Goal: Contribute content: Contribute content

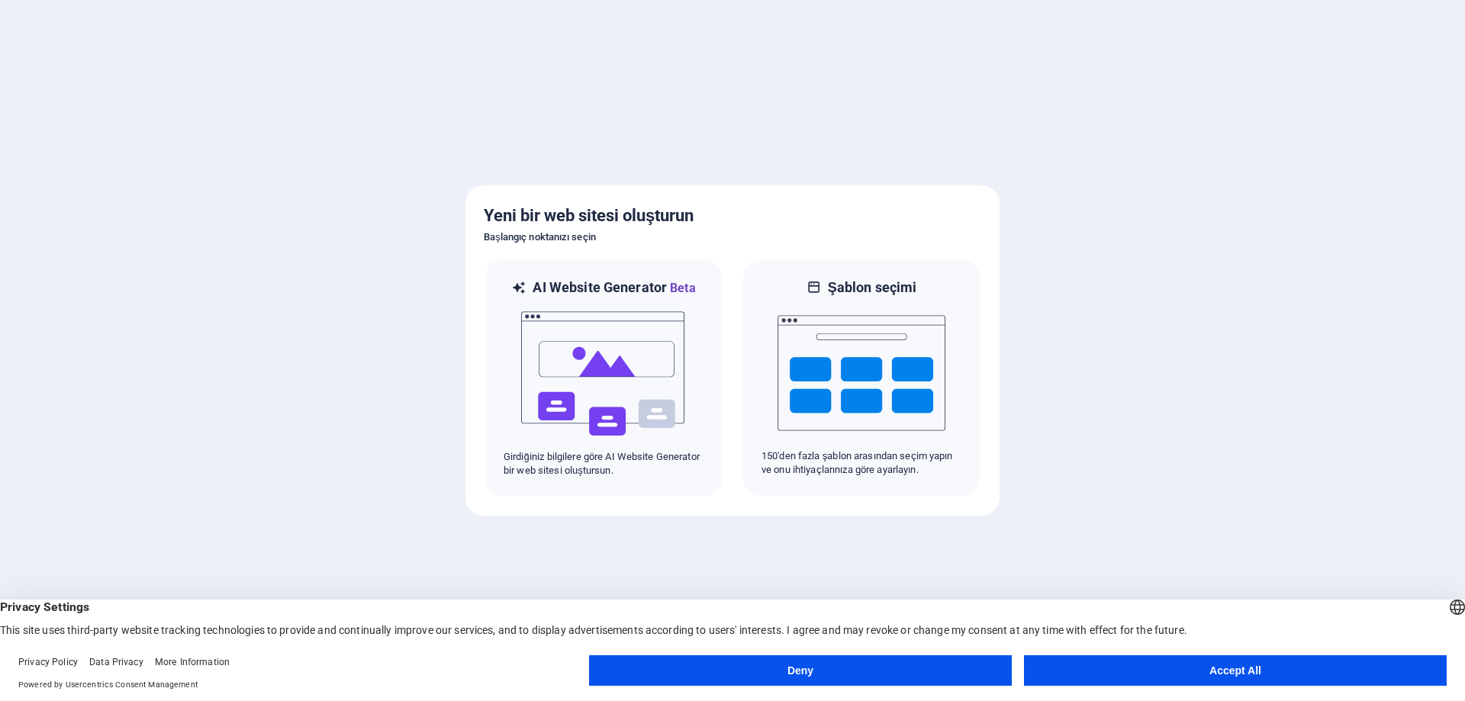
click at [1171, 677] on button "Accept All" at bounding box center [1235, 671] width 423 height 31
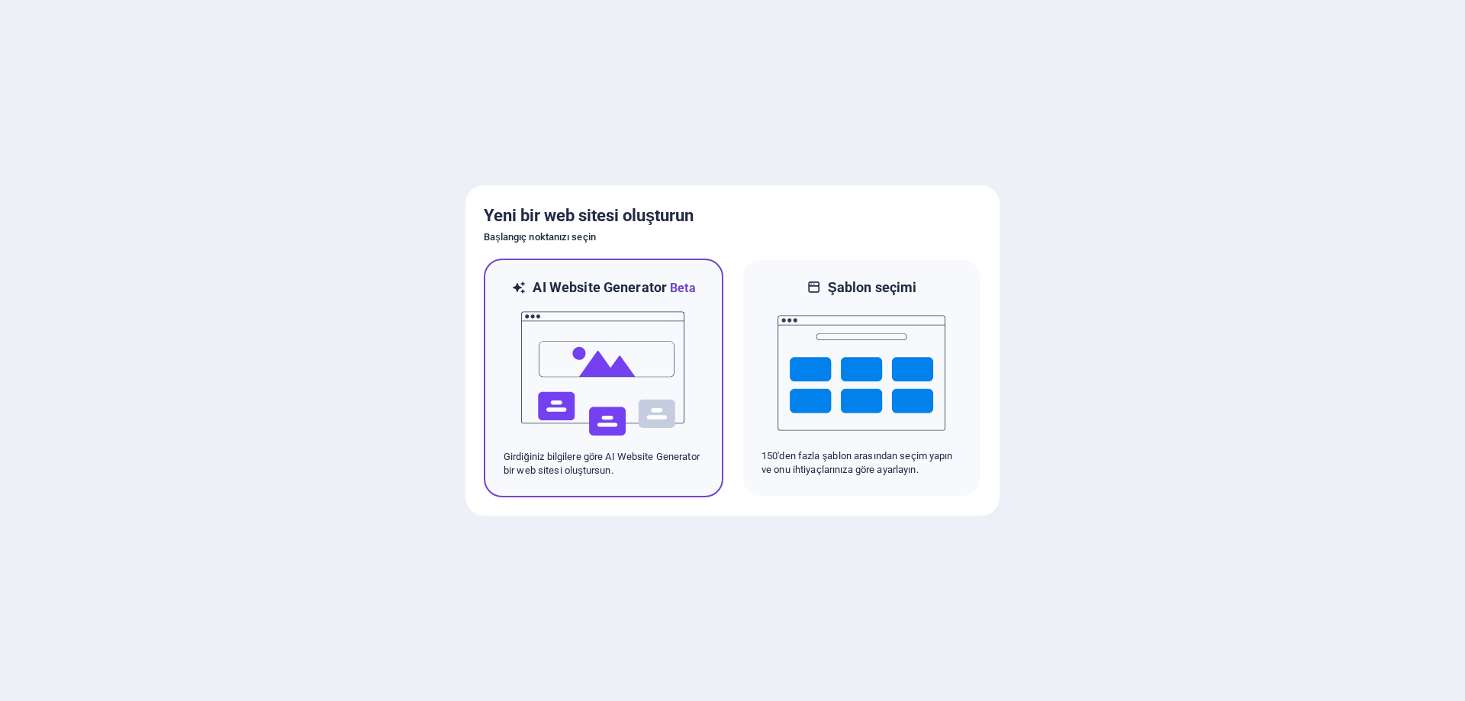
click at [665, 386] on img at bounding box center [604, 374] width 168 height 153
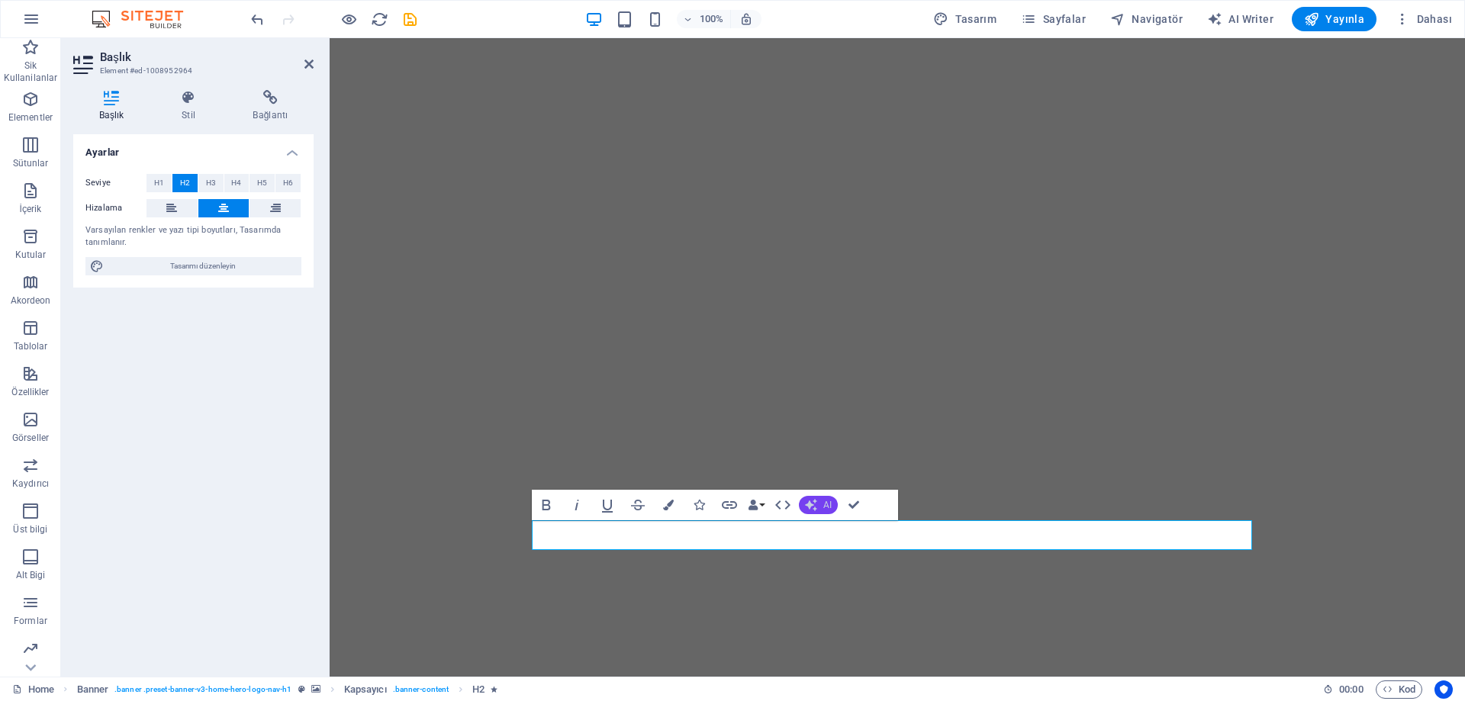
click at [813, 508] on icon "button" at bounding box center [811, 505] width 12 height 12
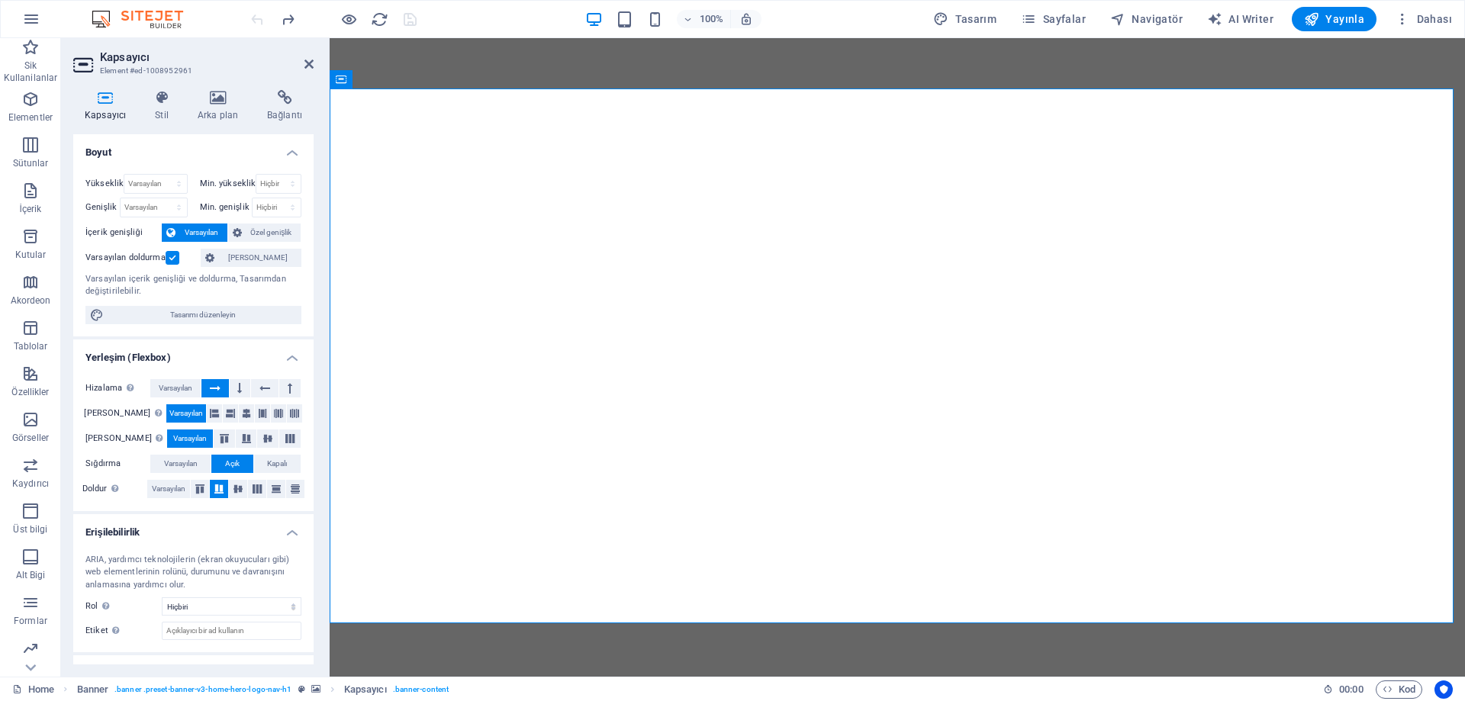
click at [306, 57] on h2 "Kapsayıcı" at bounding box center [207, 57] width 214 height 14
click at [306, 61] on icon at bounding box center [309, 64] width 9 height 12
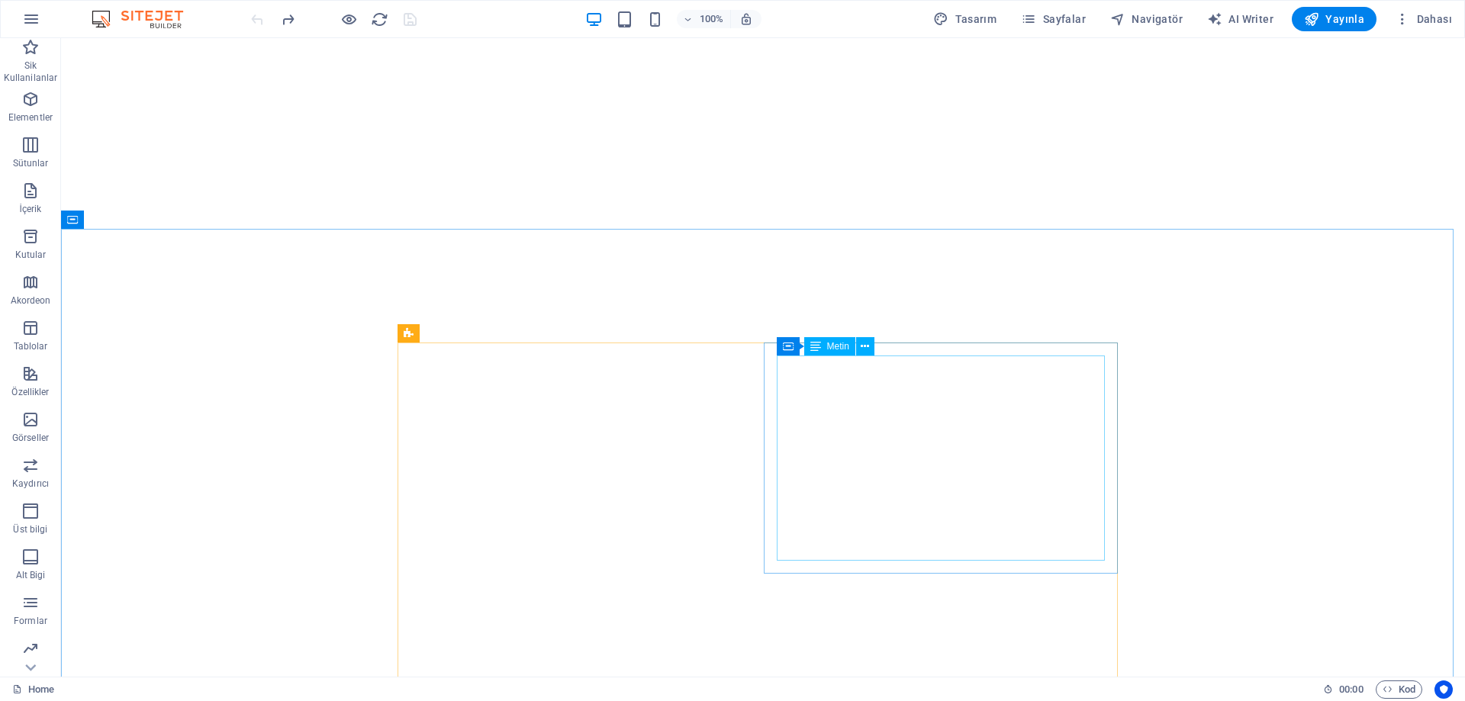
click at [825, 351] on div "Metin" at bounding box center [829, 346] width 51 height 18
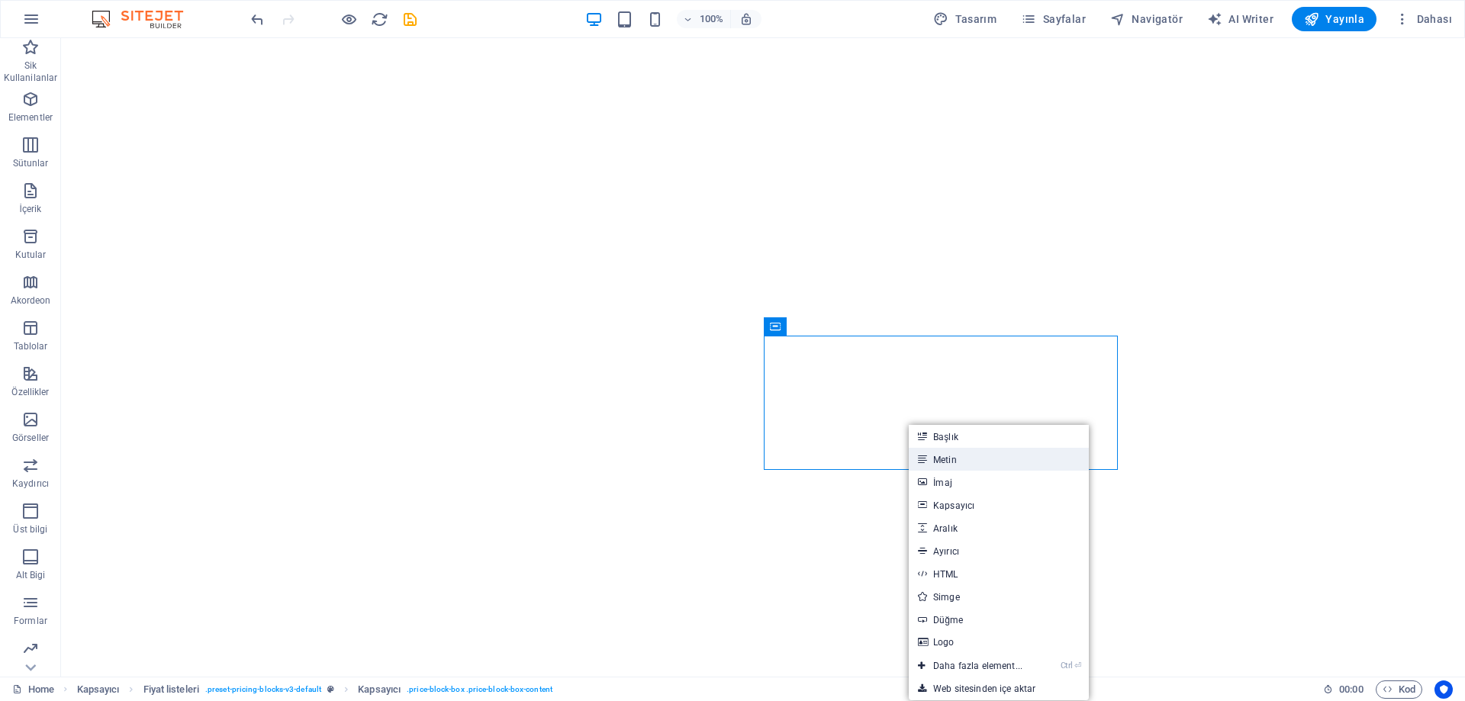
click at [953, 455] on link "Metin" at bounding box center [999, 459] width 180 height 23
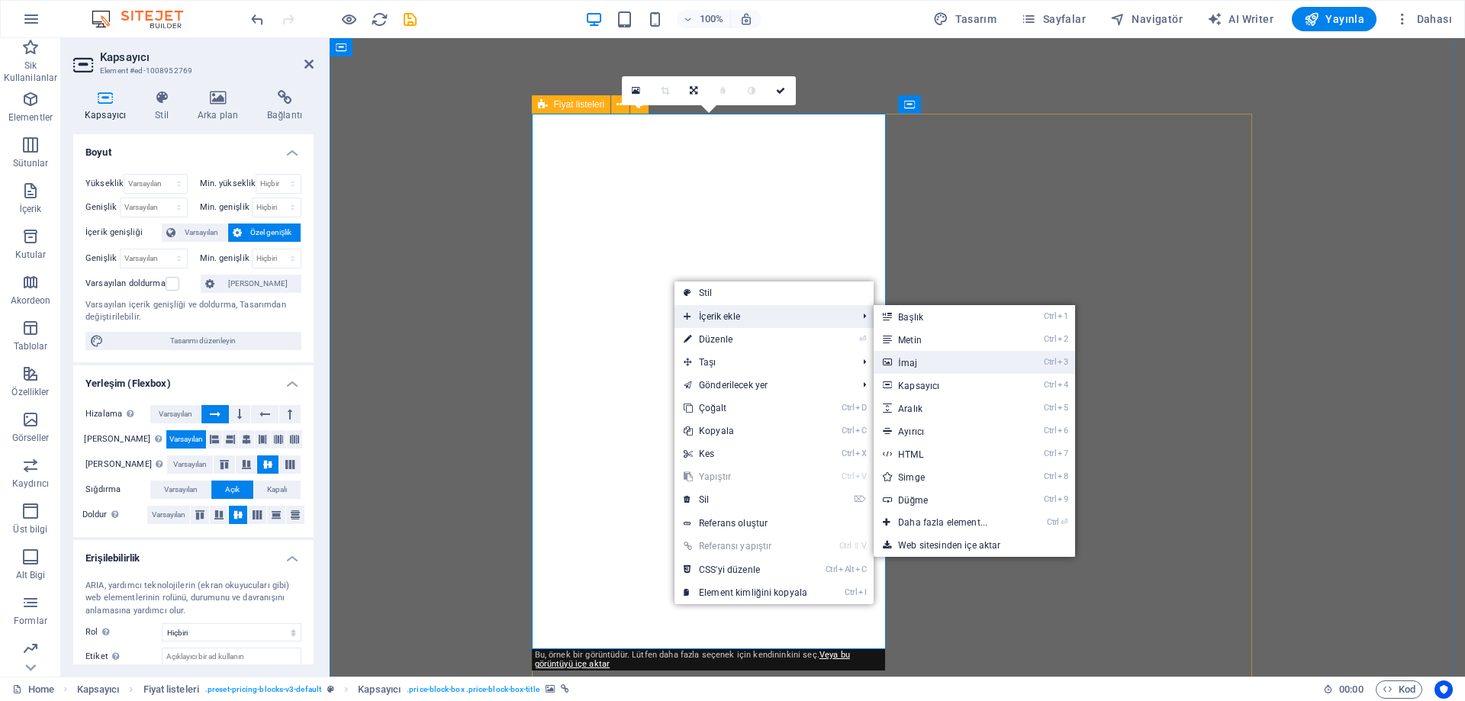
click at [920, 356] on link "Ctrl 3 İmaj" at bounding box center [946, 362] width 144 height 23
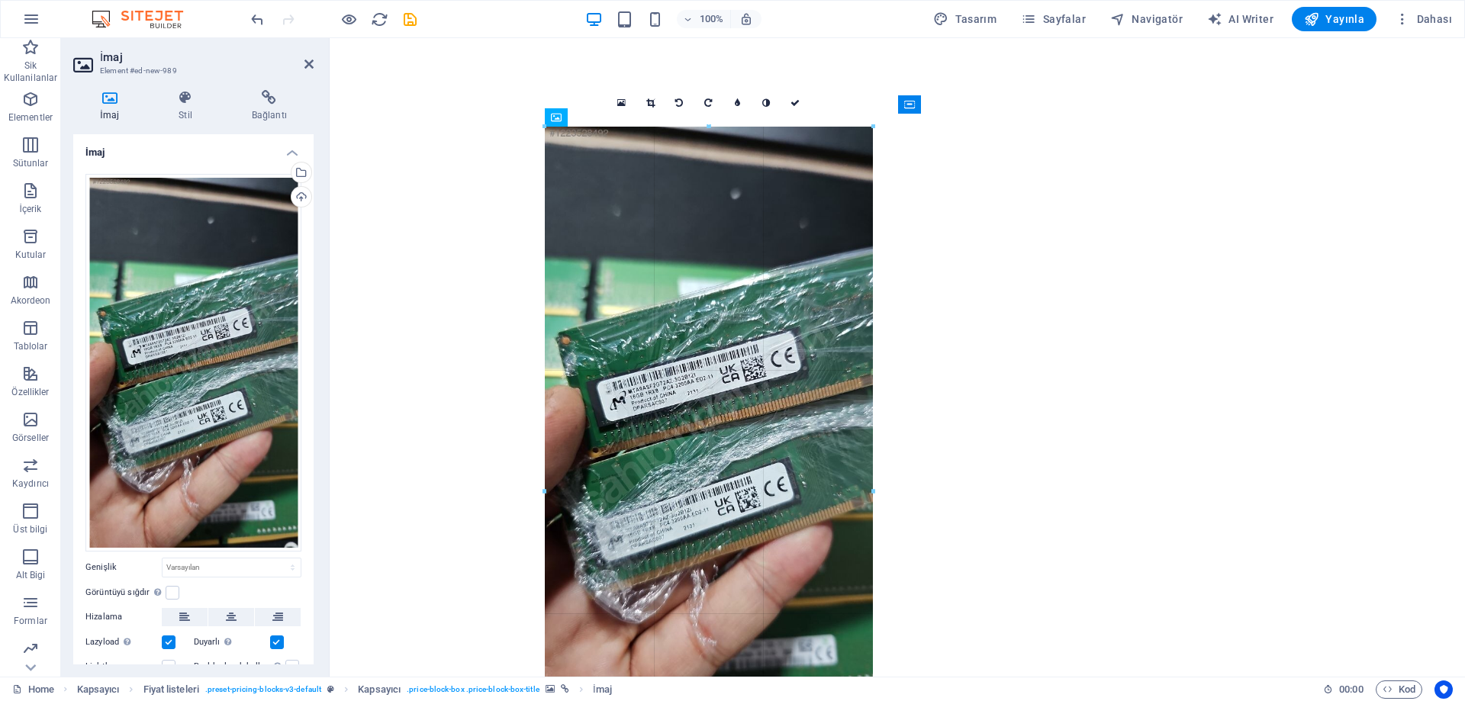
drag, startPoint x: 543, startPoint y: 124, endPoint x: 534, endPoint y: 111, distance: 16.5
drag, startPoint x: 543, startPoint y: 125, endPoint x: 522, endPoint y: 107, distance: 28.1
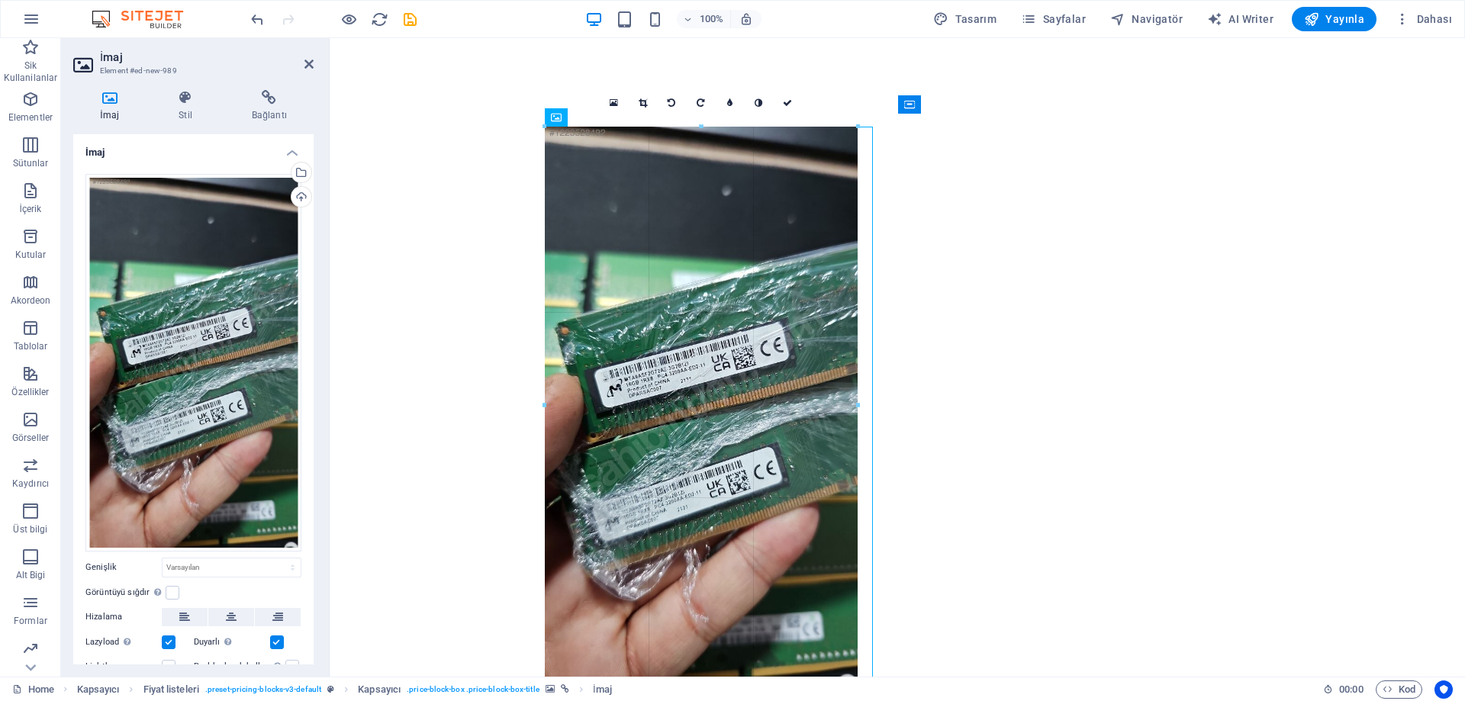
drag, startPoint x: 547, startPoint y: 127, endPoint x: 567, endPoint y: 193, distance: 68.6
type input "410"
select select "px"
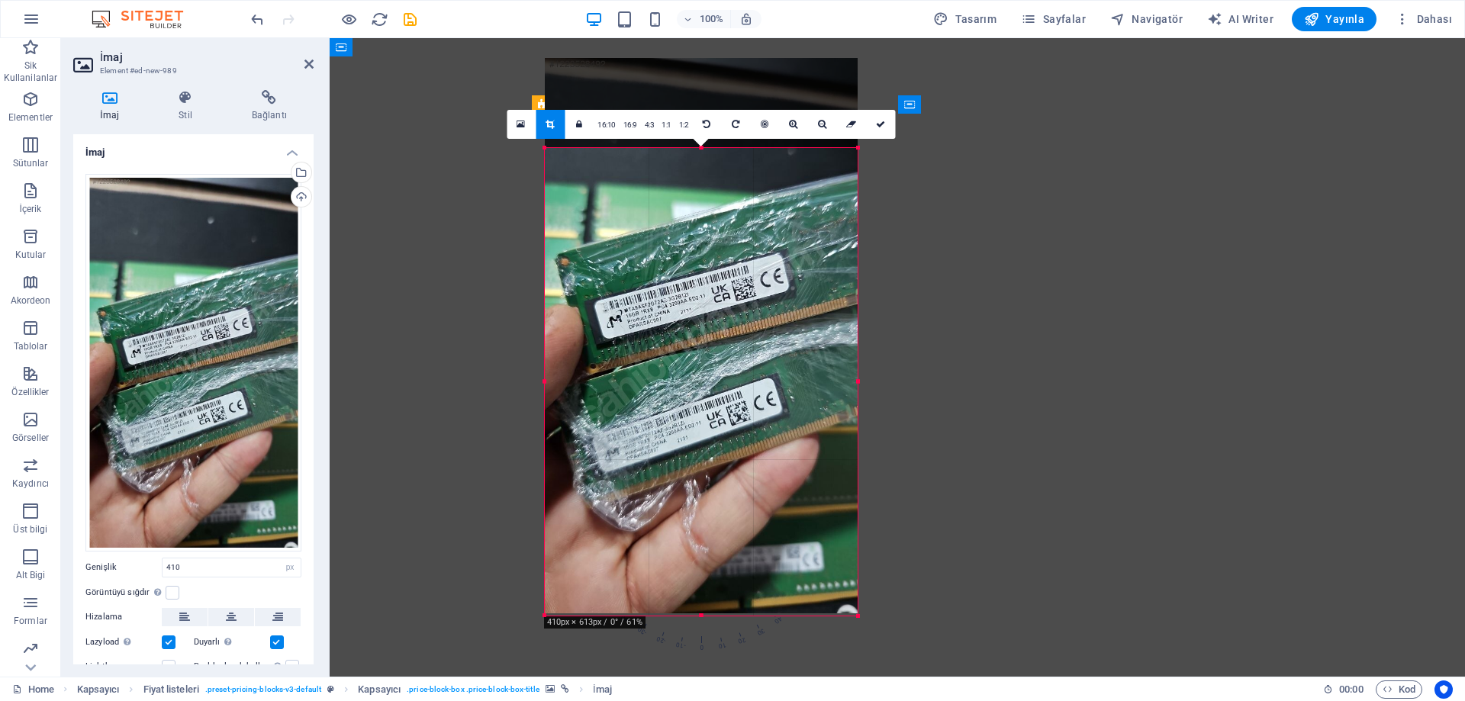
drag, startPoint x: 543, startPoint y: 124, endPoint x: 543, endPoint y: 214, distance: 90.1
click at [545, 214] on div "180 170 160 150 140 130 120 110 100 90 80 70 60 50 40 30 20 10 0 -10 -20 -30 -4…" at bounding box center [701, 382] width 313 height 468
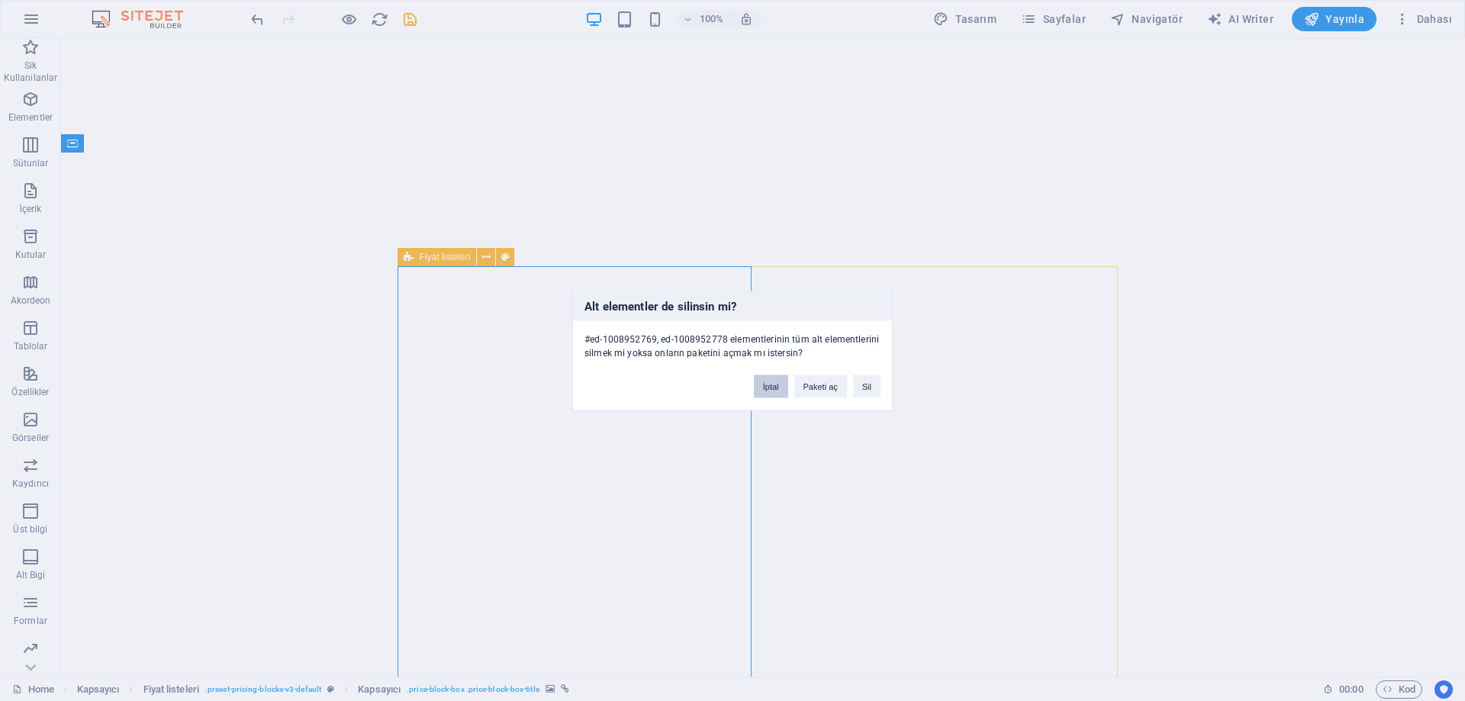
click at [778, 386] on button "İptal" at bounding box center [771, 386] width 34 height 23
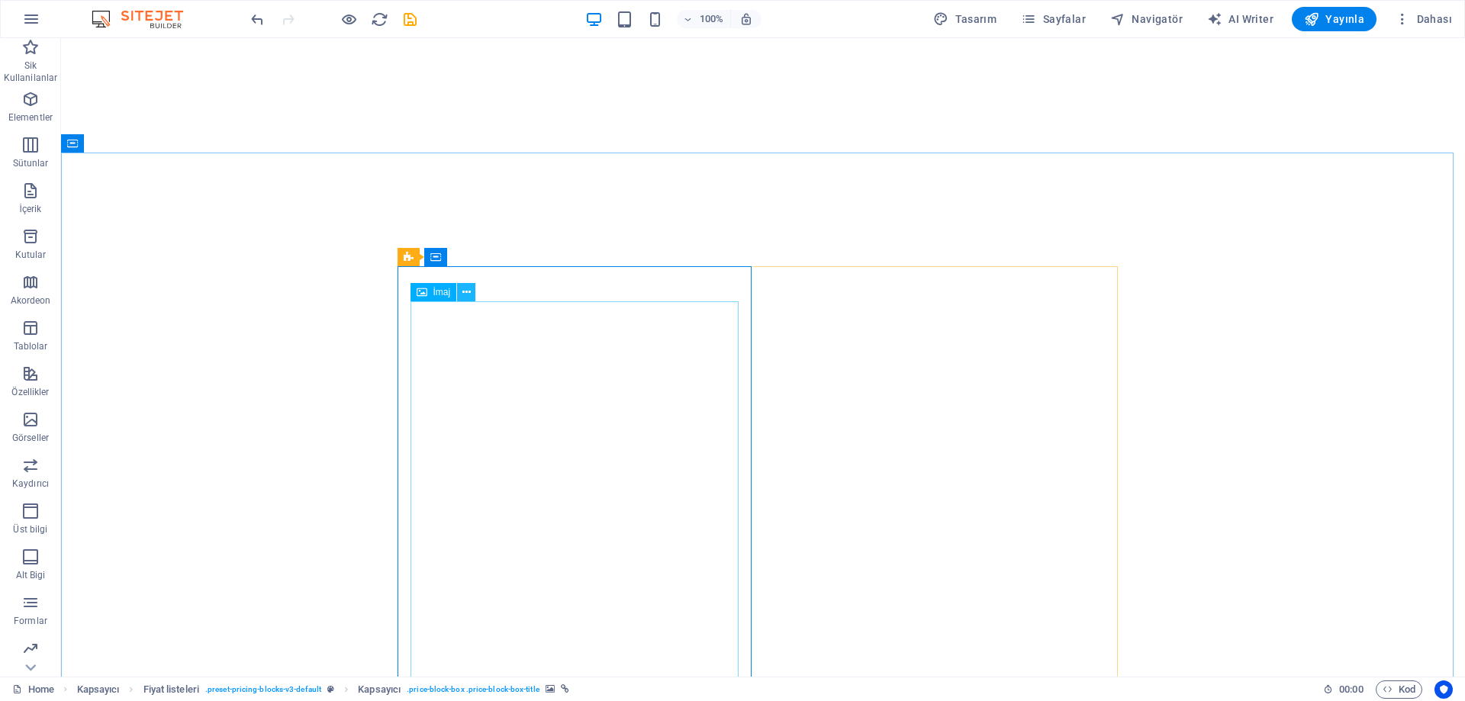
click at [466, 292] on icon at bounding box center [467, 293] width 8 height 16
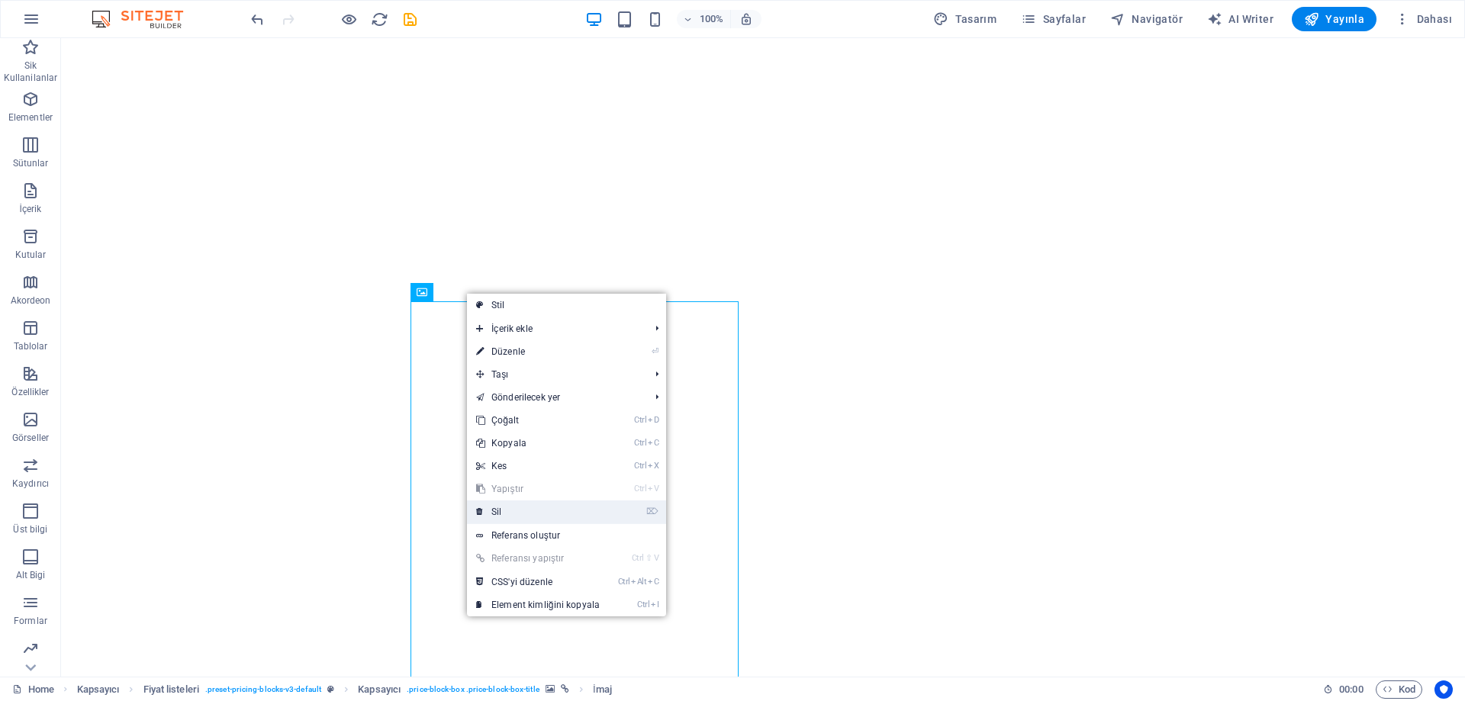
click at [516, 508] on link "⌦ Sil" at bounding box center [538, 512] width 142 height 23
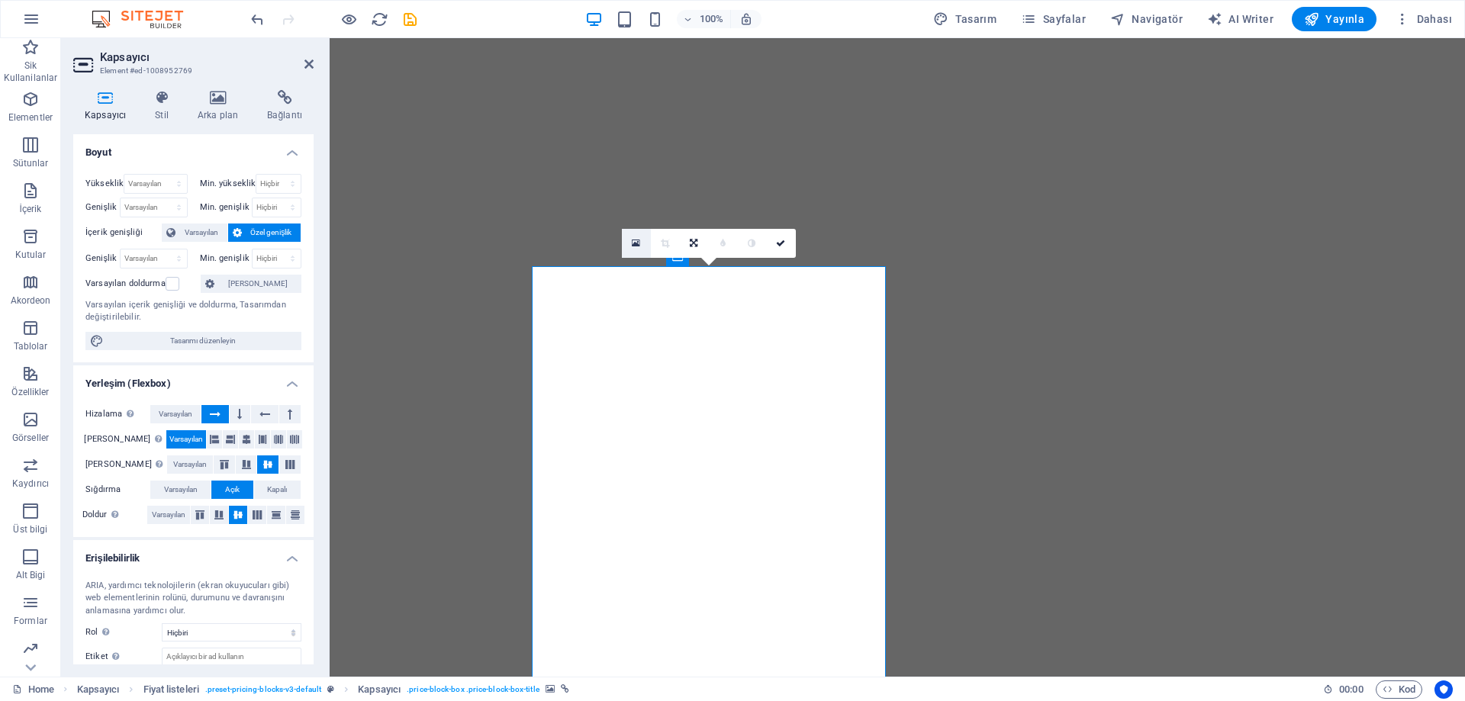
click at [633, 246] on icon at bounding box center [636, 243] width 8 height 11
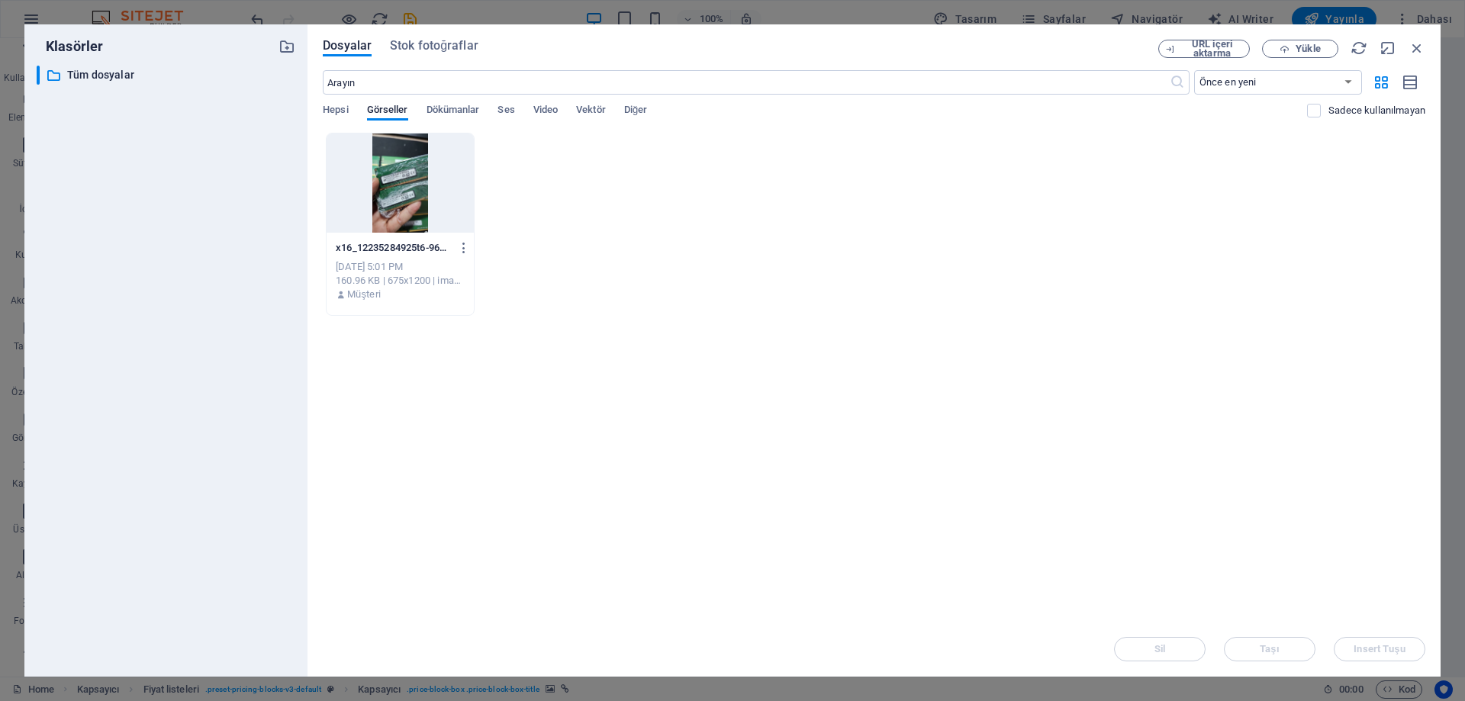
click at [401, 203] on div at bounding box center [400, 183] width 147 height 99
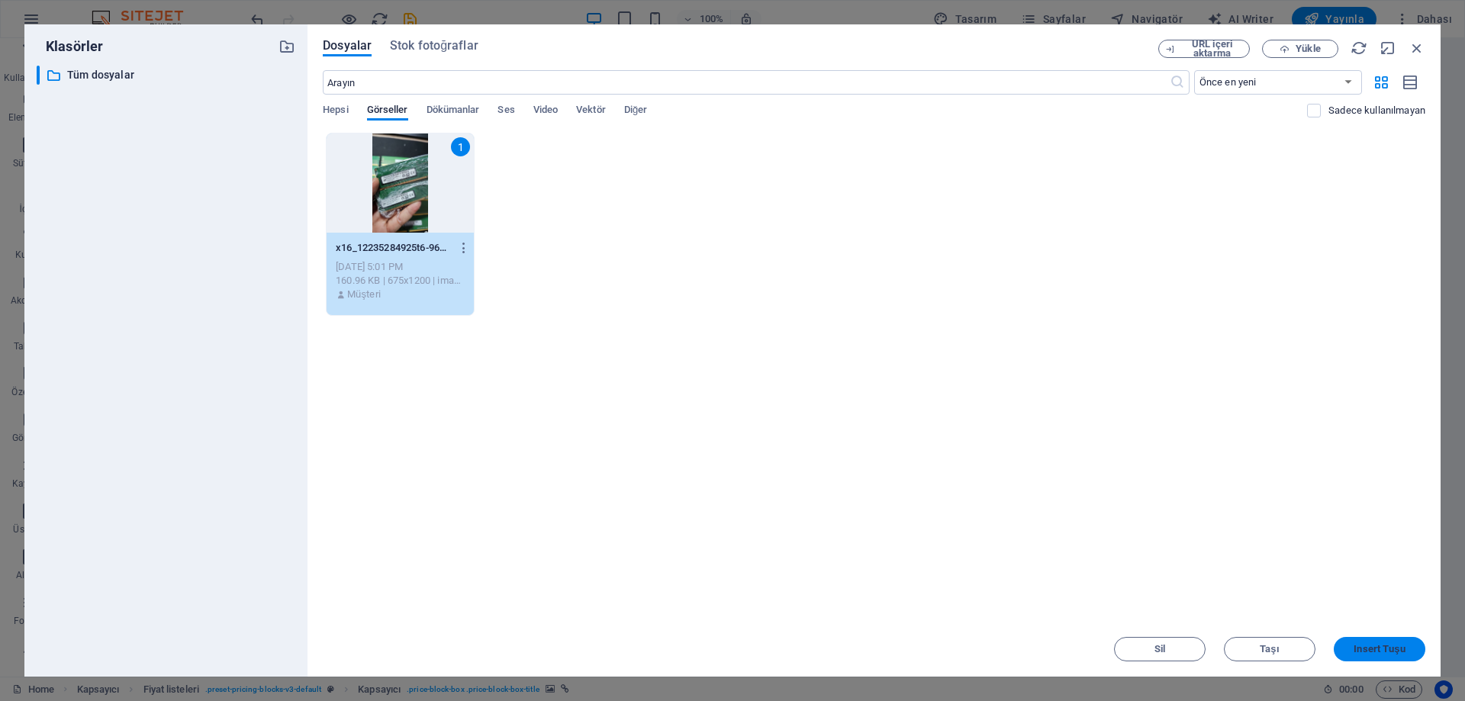
click at [1382, 646] on span "Insert Tuşu" at bounding box center [1379, 649] width 51 height 9
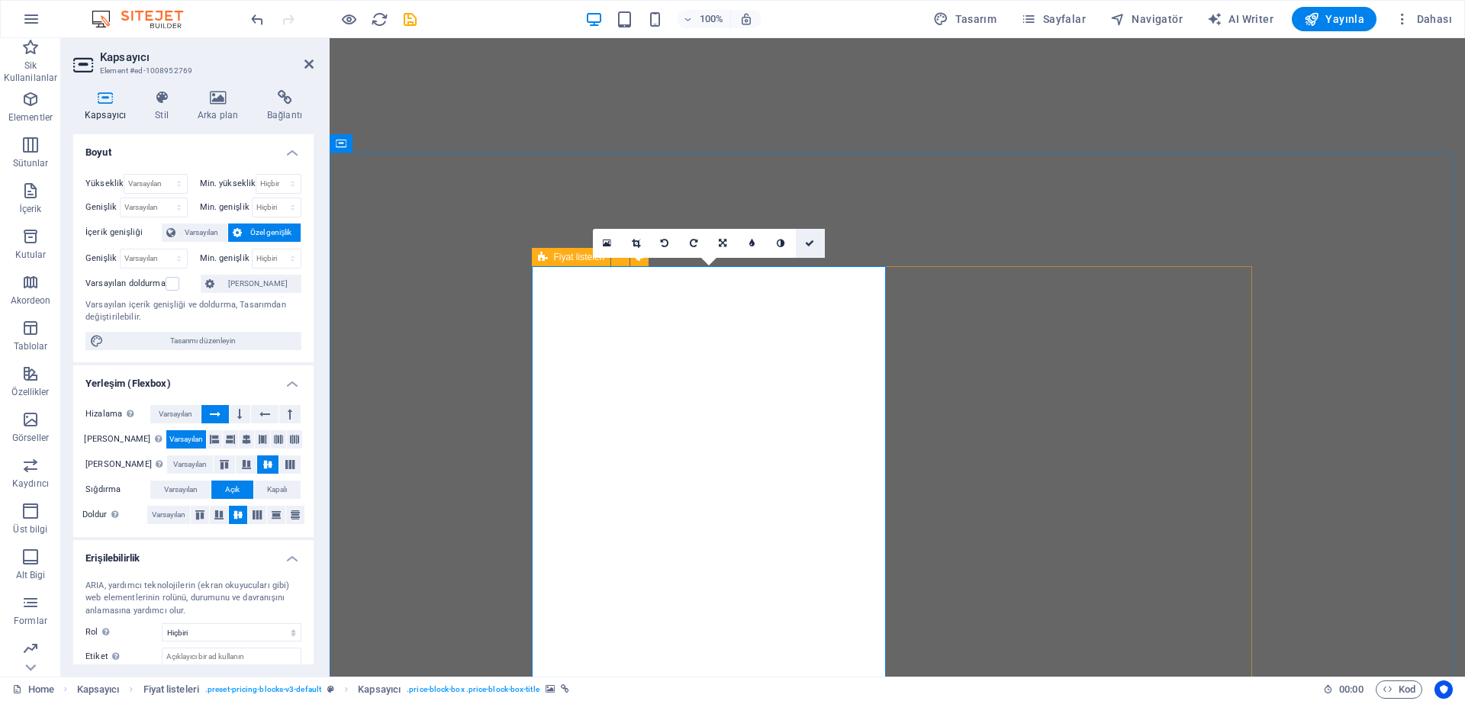
click at [817, 250] on link at bounding box center [810, 243] width 29 height 29
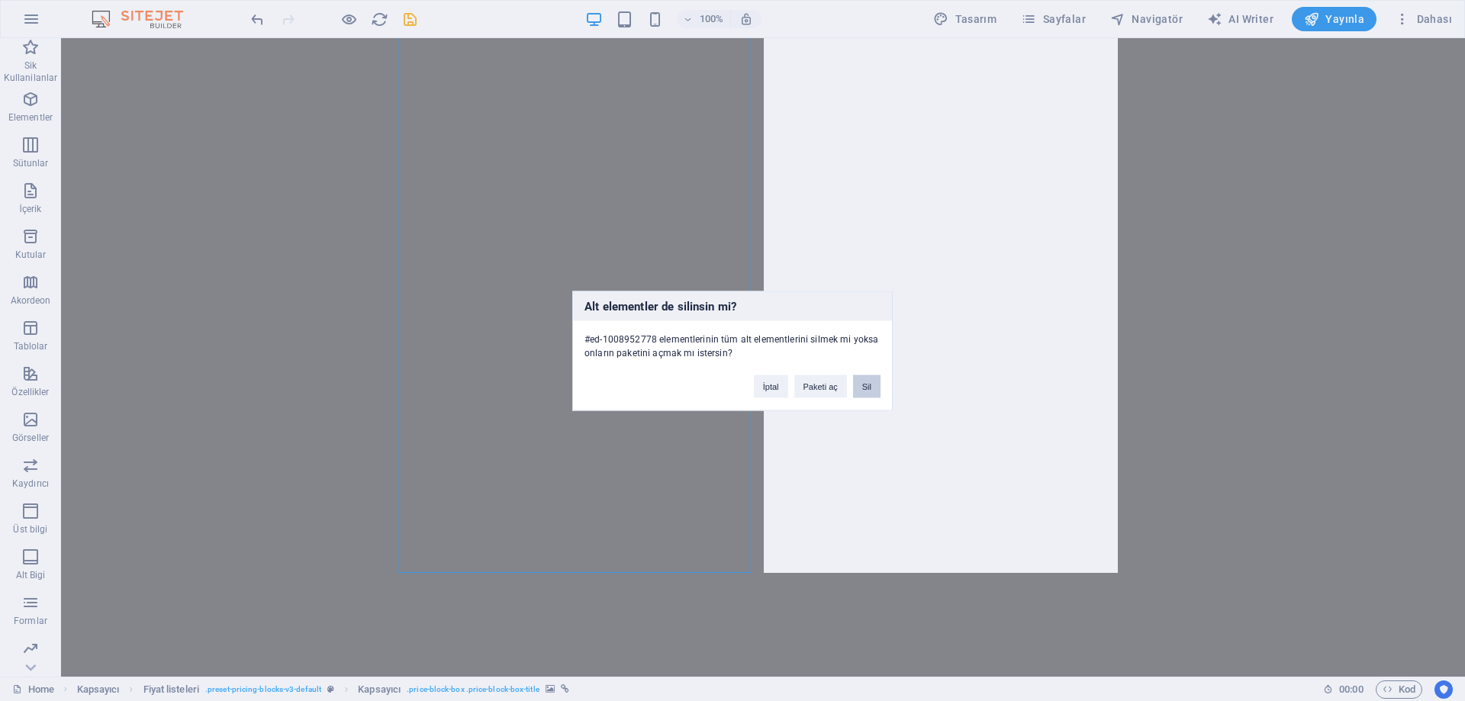
click at [876, 390] on button "Sil" at bounding box center [866, 386] width 27 height 23
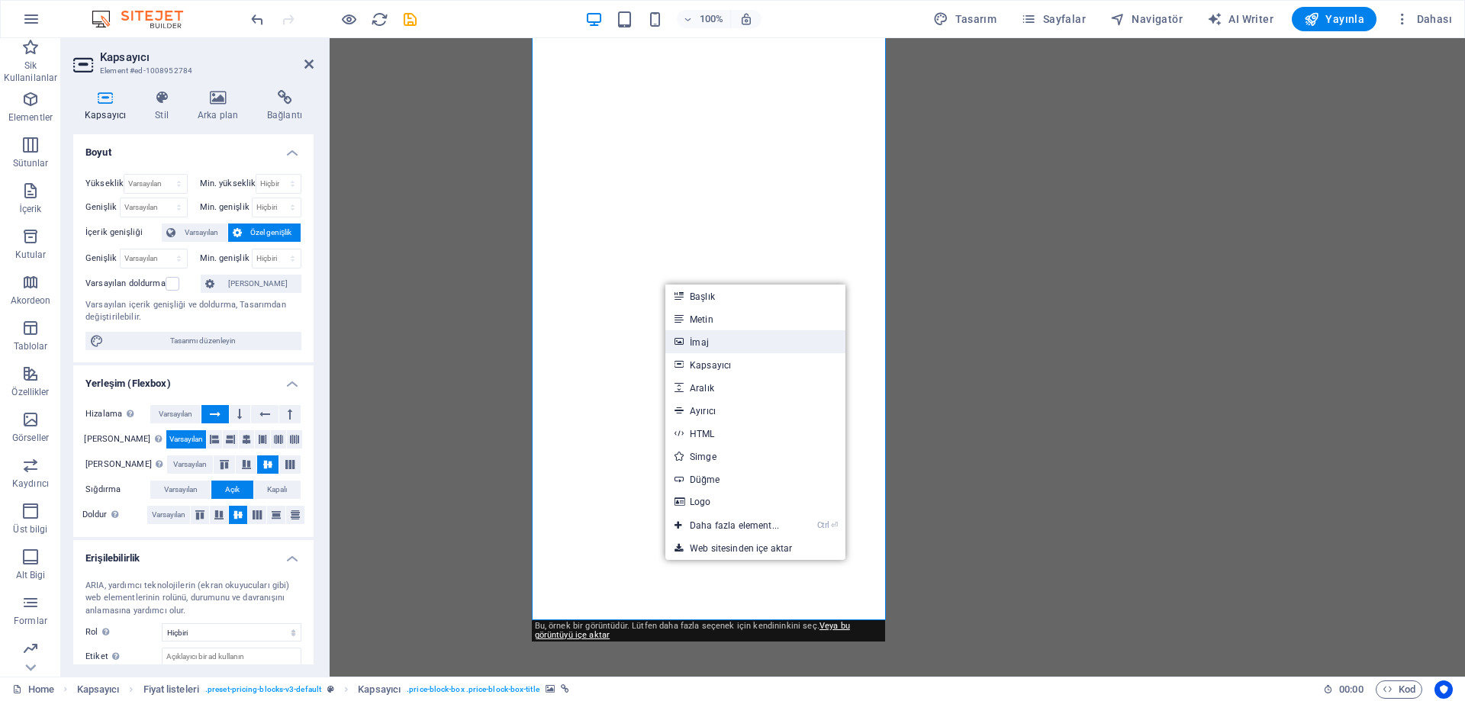
click at [697, 342] on link "İmaj" at bounding box center [756, 341] width 180 height 23
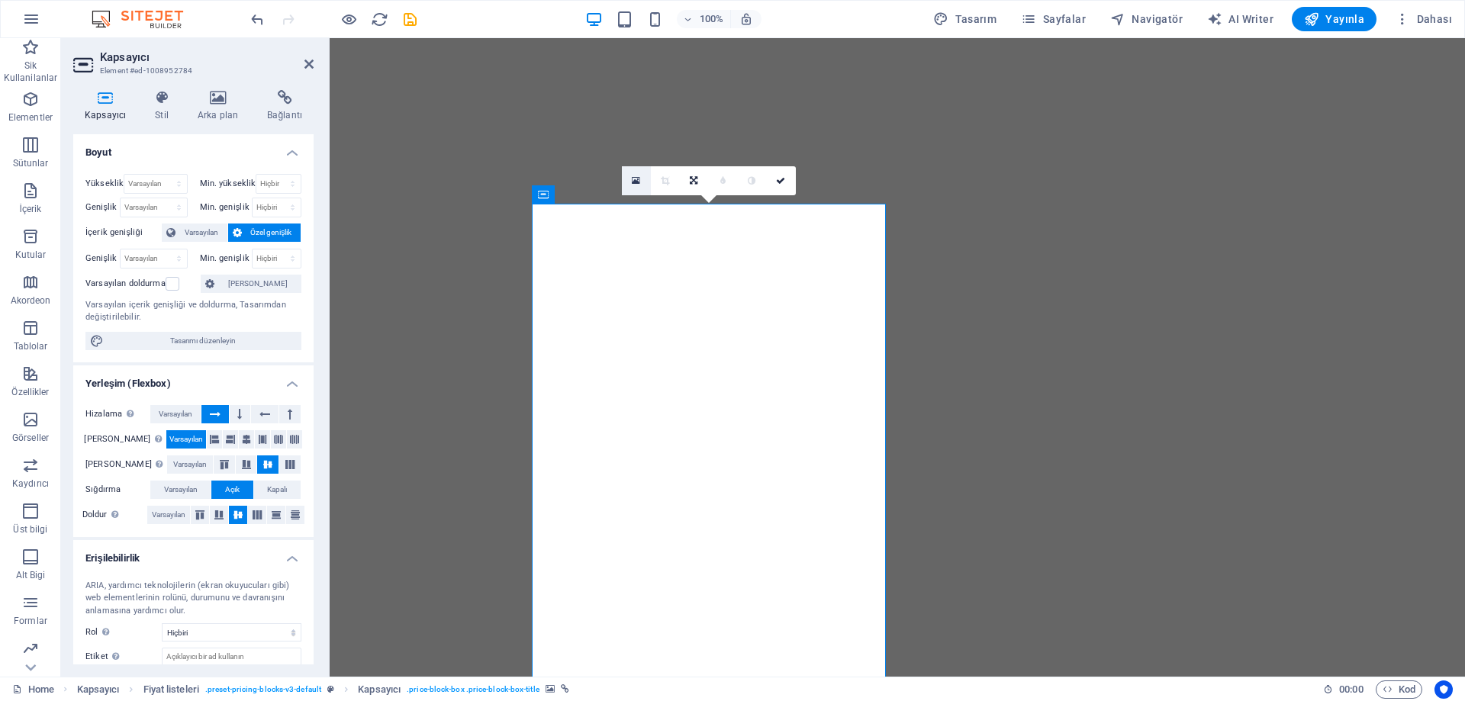
click at [633, 180] on icon at bounding box center [636, 181] width 8 height 11
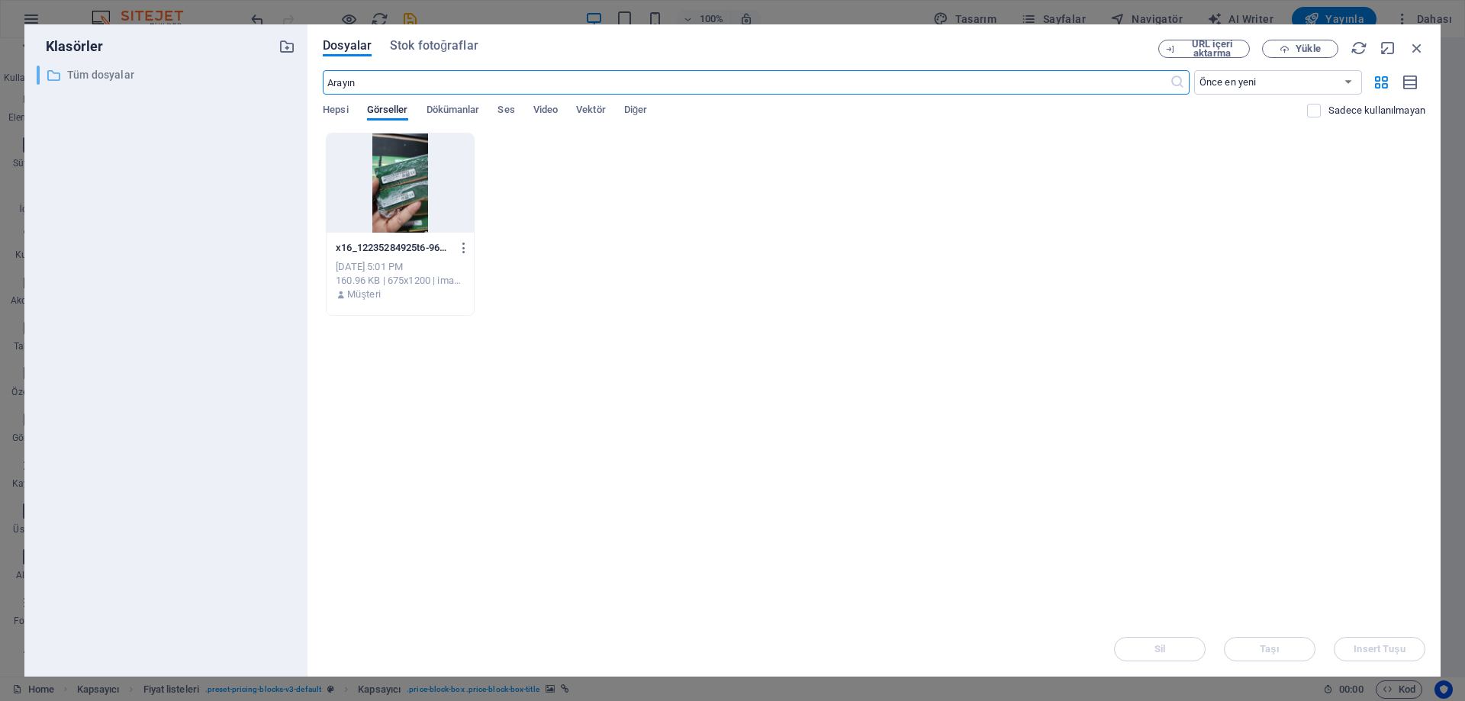
click at [157, 77] on p "Tüm dosyalar" at bounding box center [167, 75] width 200 height 18
click at [331, 113] on span "Hepsi" at bounding box center [335, 111] width 25 height 21
click at [1401, 85] on button "button" at bounding box center [1411, 82] width 30 height 24
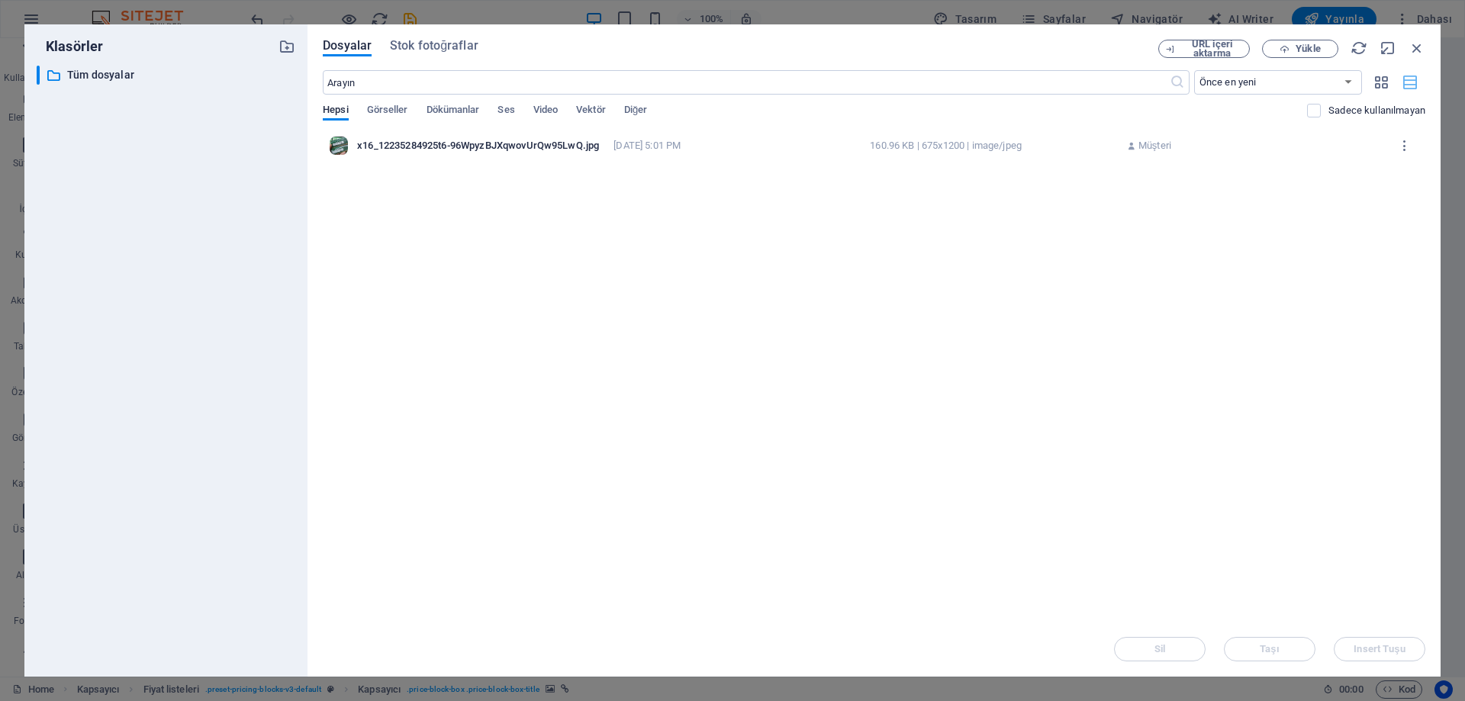
click at [1401, 85] on button "button" at bounding box center [1411, 82] width 30 height 24
click at [1379, 82] on icon "button" at bounding box center [1382, 82] width 18 height 17
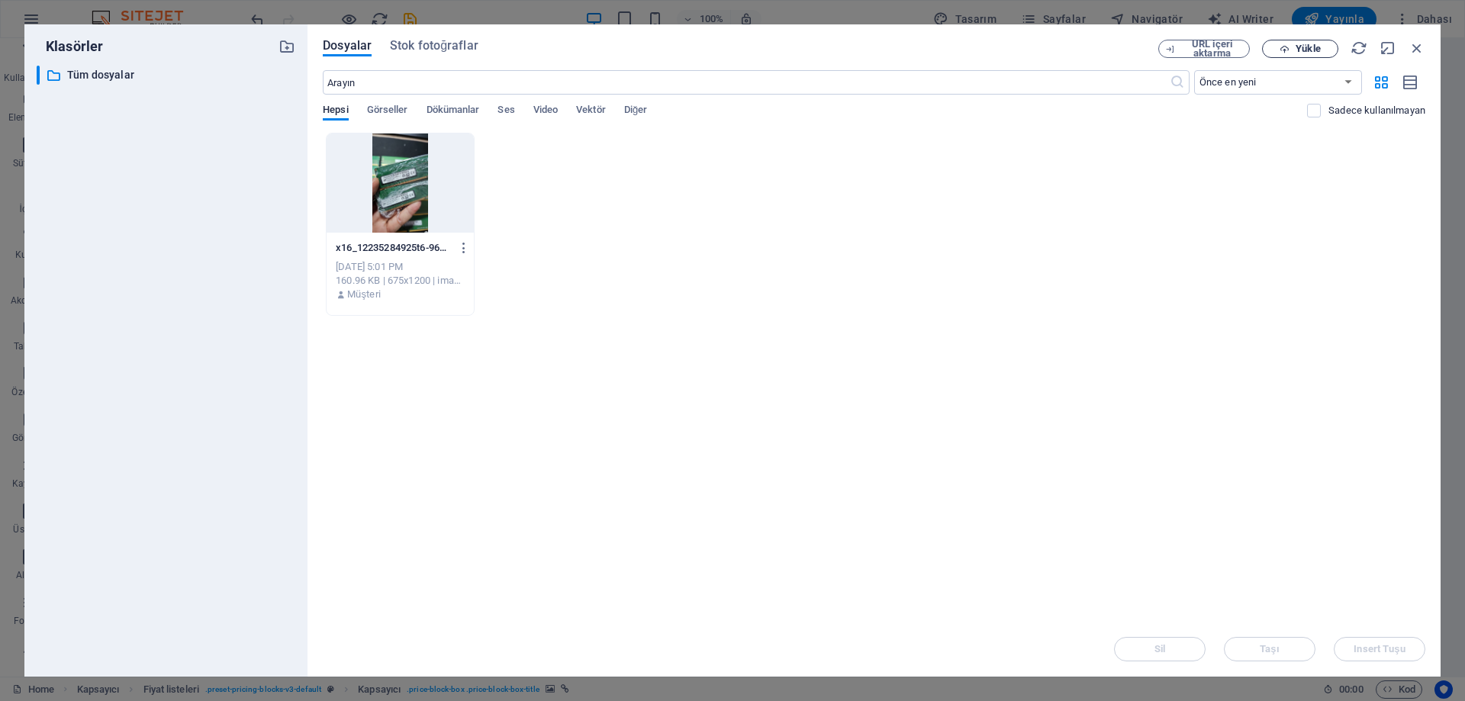
click at [1291, 45] on span "Yükle" at bounding box center [1300, 49] width 63 height 10
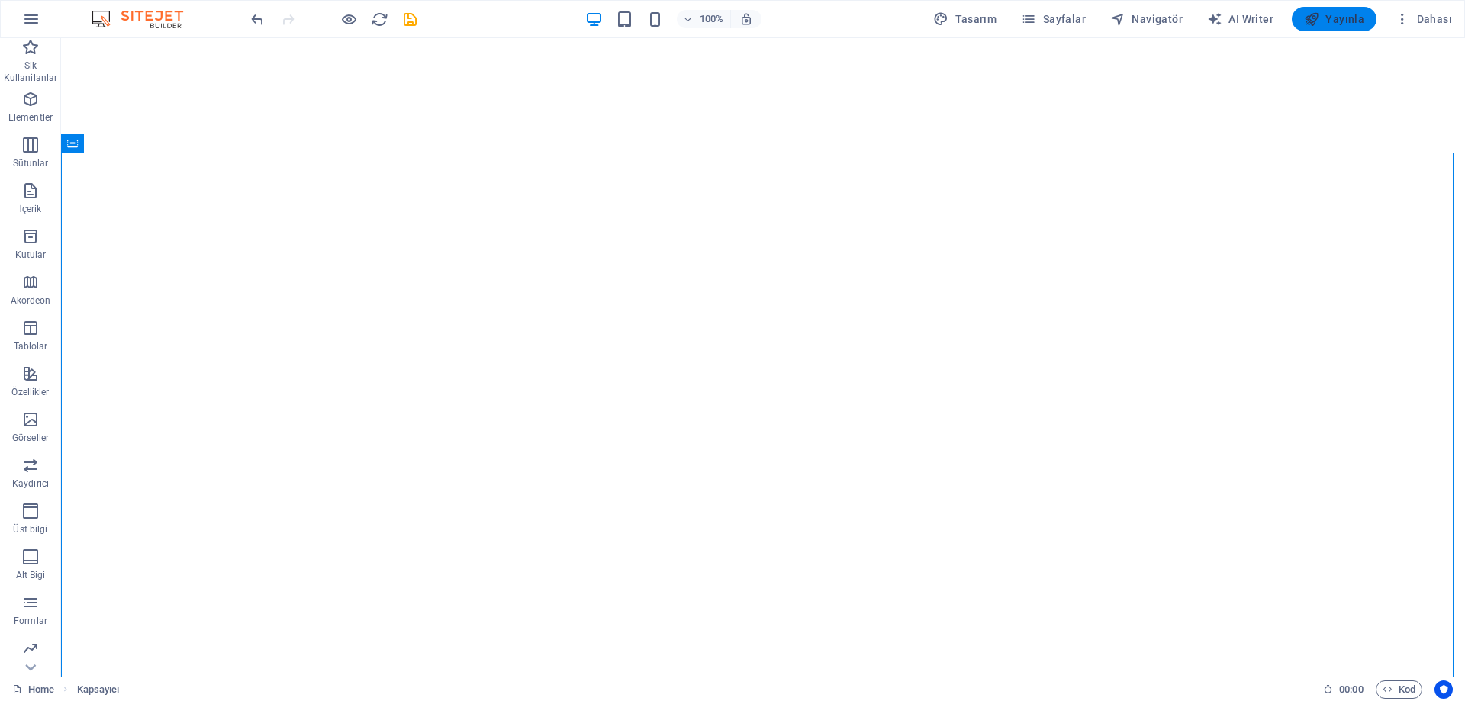
click at [1354, 21] on span "Yayınla" at bounding box center [1334, 18] width 60 height 15
